Goal: Task Accomplishment & Management: Manage account settings

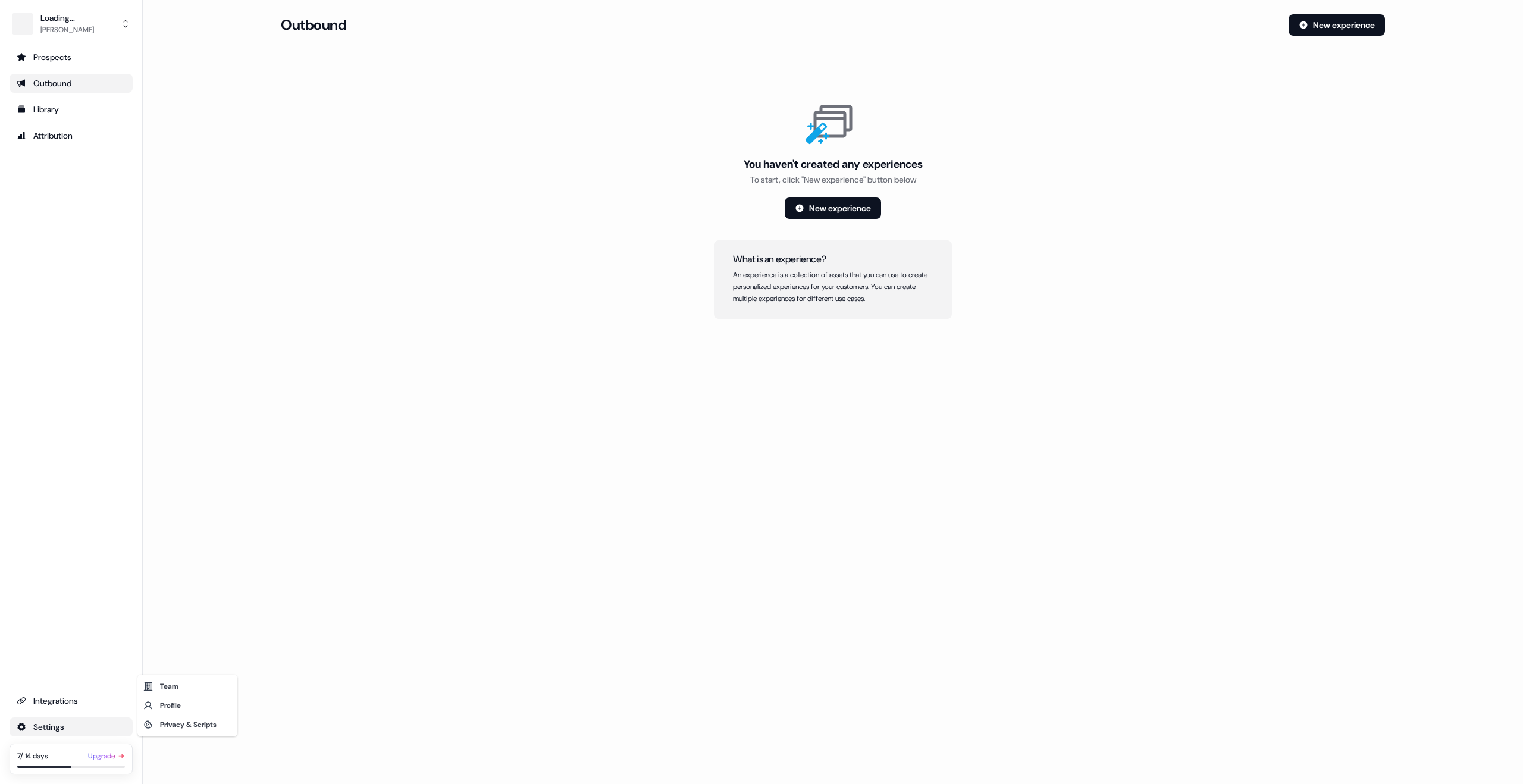
click at [49, 725] on html "For the best experience switch devices to a bigger screen. Go to [DOMAIN_NAME] …" at bounding box center [762, 392] width 1523 height 784
click at [172, 705] on div "Profile" at bounding box center [187, 705] width 95 height 19
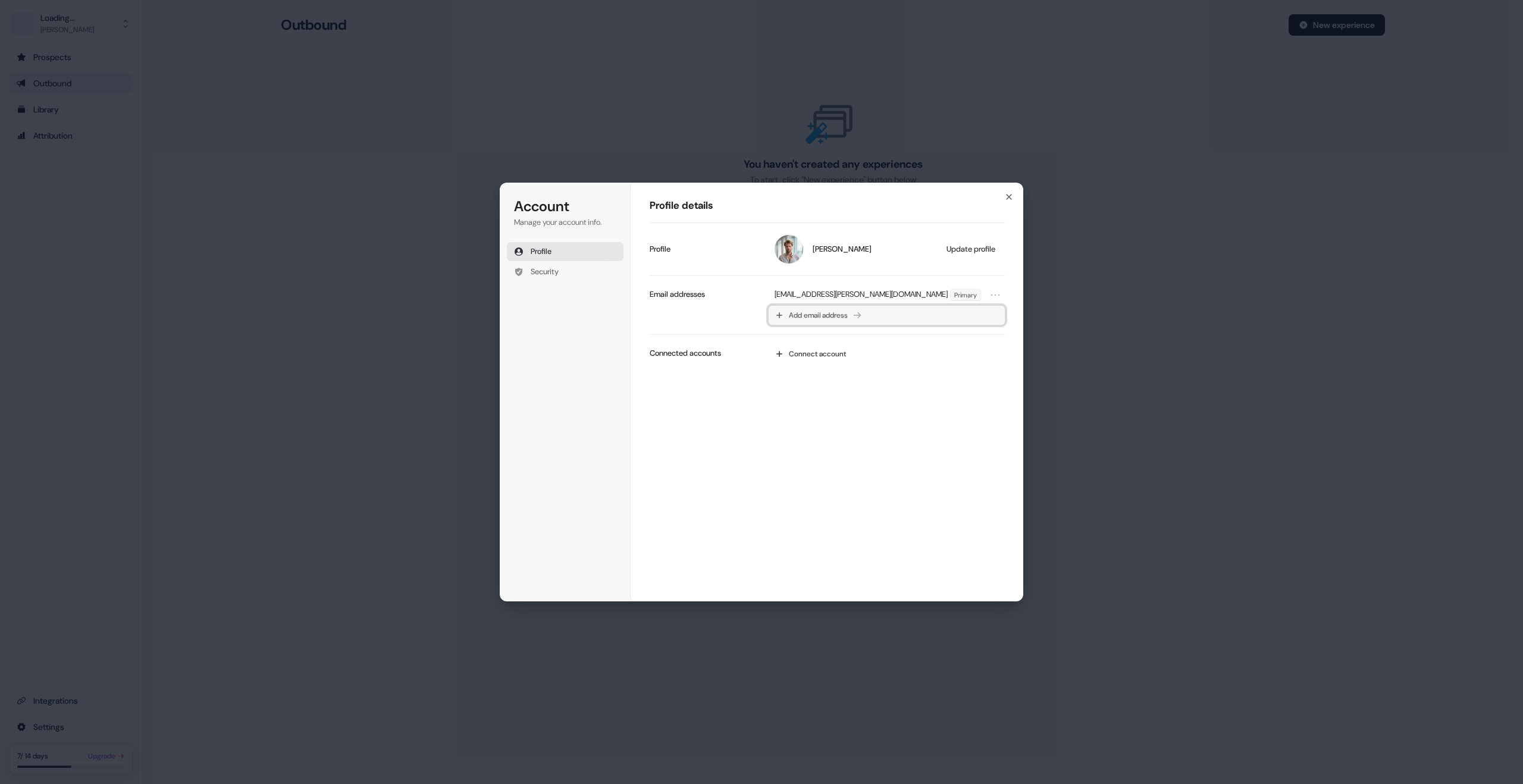
click at [817, 318] on span "Add email address" at bounding box center [818, 315] width 59 height 9
click at [780, 359] on button "submit" at bounding box center [780, 359] width 0 height 0
type input "**********"
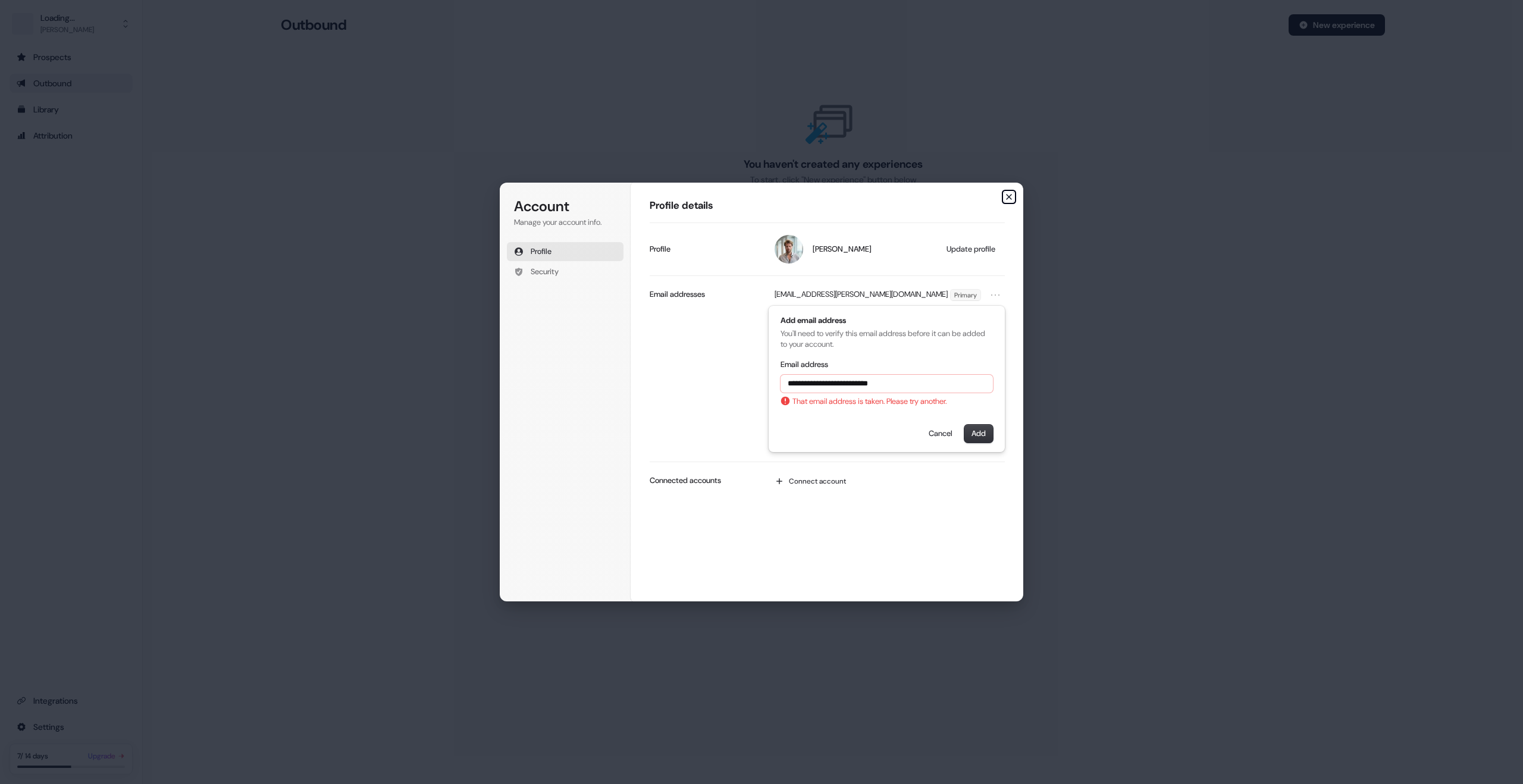
click at [1010, 198] on icon "button" at bounding box center [1008, 197] width 9 height 9
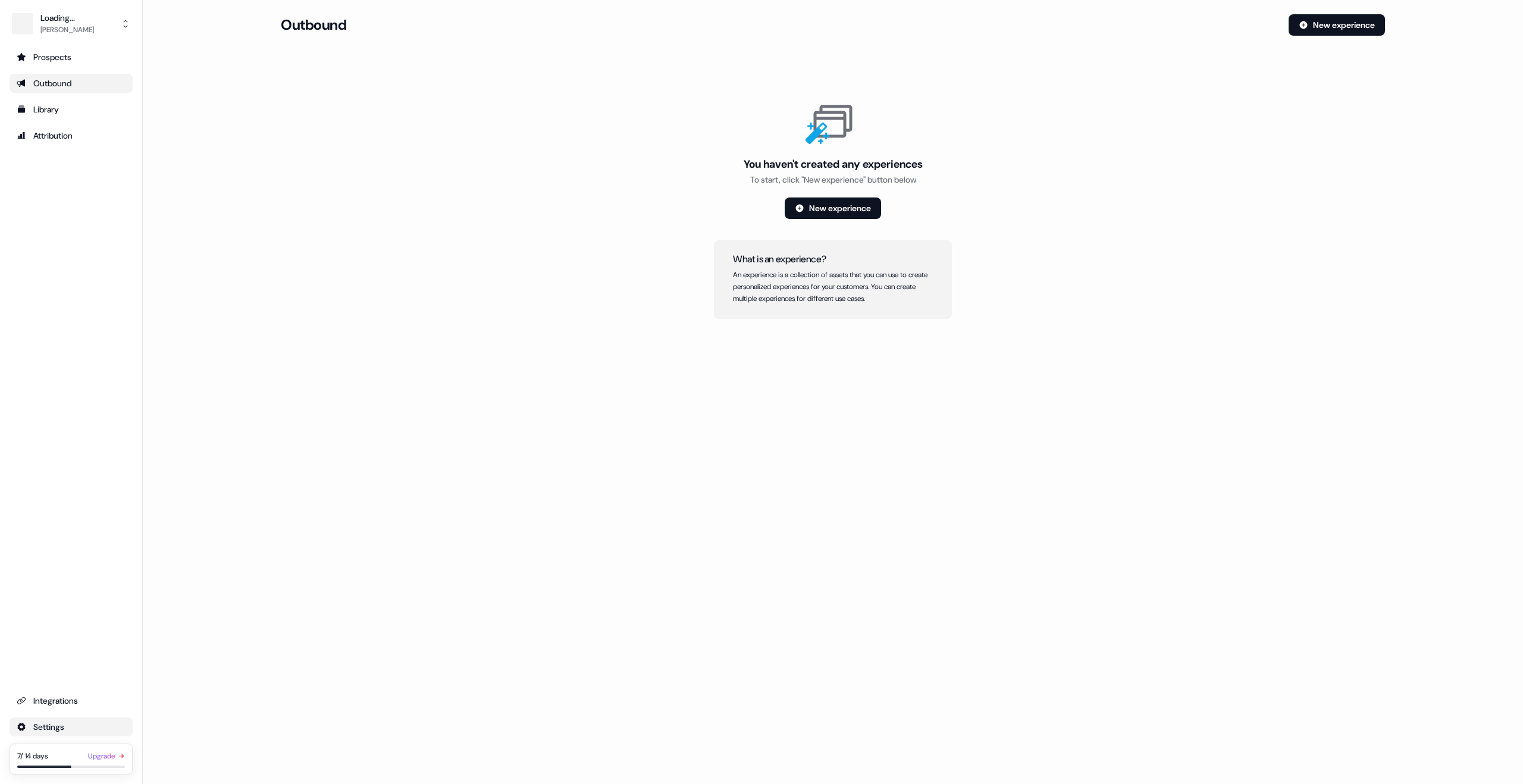
click at [60, 730] on html "For the best experience switch devices to a bigger screen. Go to [DOMAIN_NAME] …" at bounding box center [762, 392] width 1523 height 784
click at [168, 711] on div "Profile" at bounding box center [187, 705] width 95 height 19
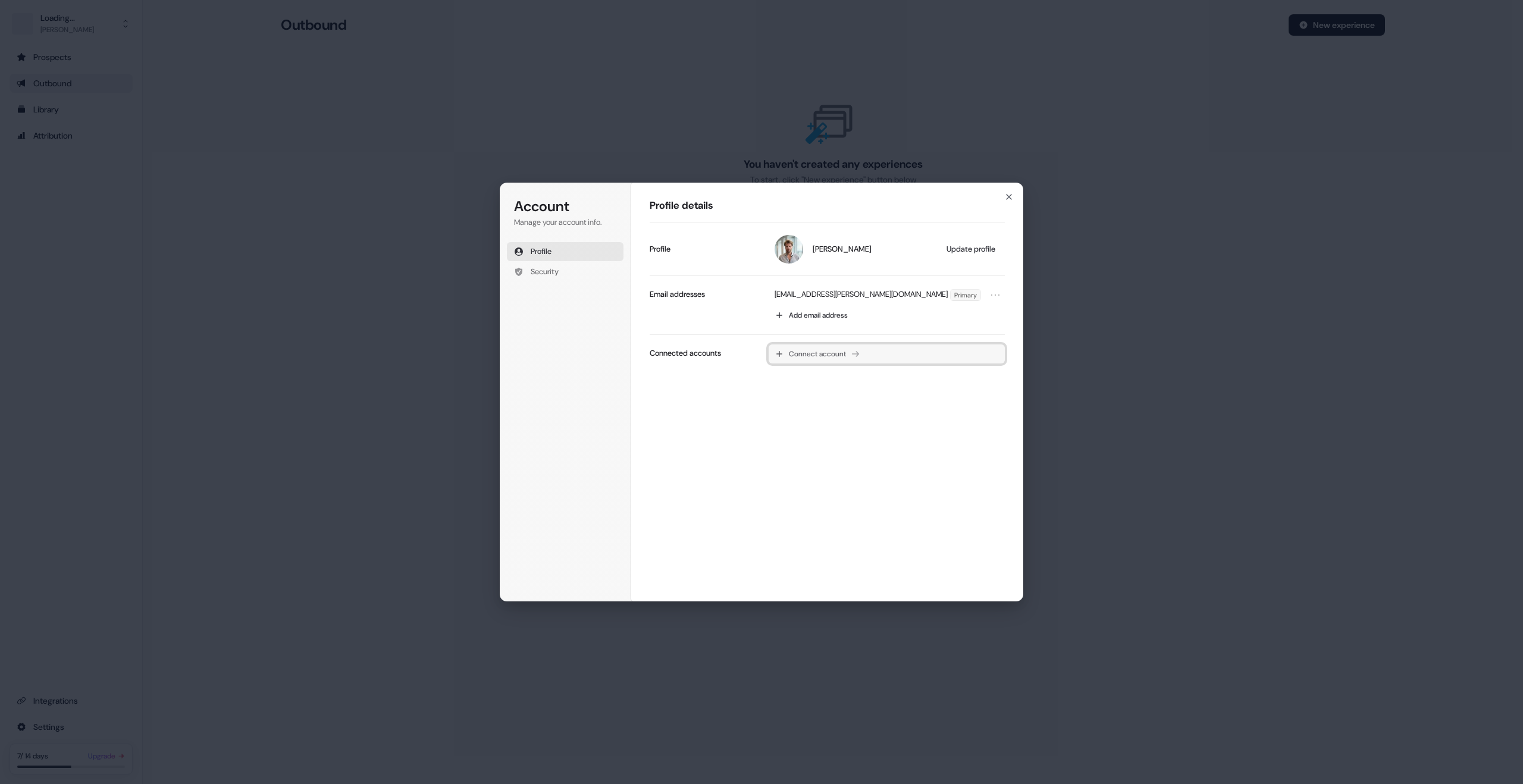
click at [835, 355] on span "Connect account" at bounding box center [817, 354] width 57 height 9
click at [800, 376] on p "Google" at bounding box center [802, 379] width 24 height 11
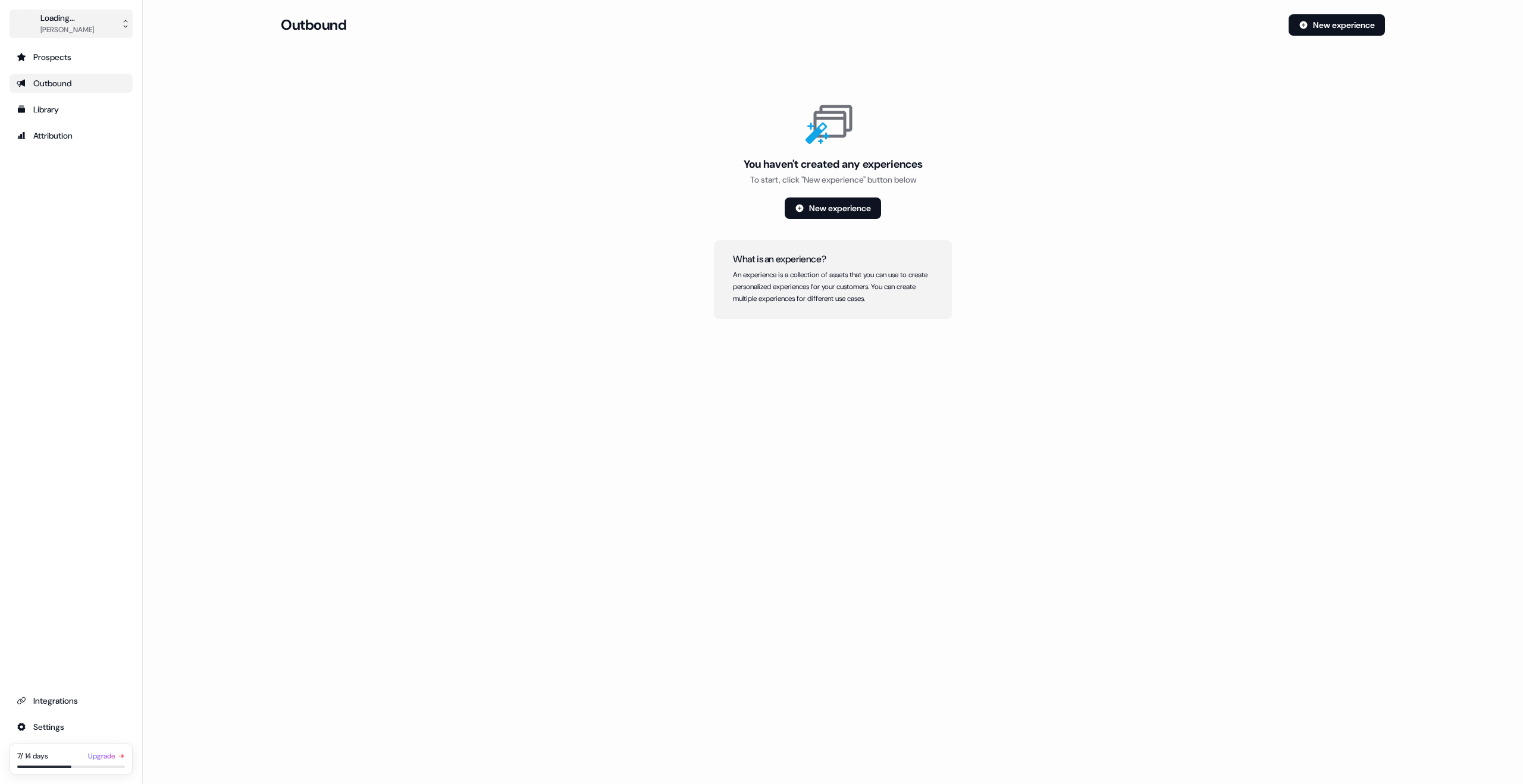
click at [76, 24] on div "Charlie Lynch" at bounding box center [67, 30] width 53 height 12
click at [61, 95] on div "Logout" at bounding box center [71, 98] width 113 height 21
